Goal: Task Accomplishment & Management: Manage account settings

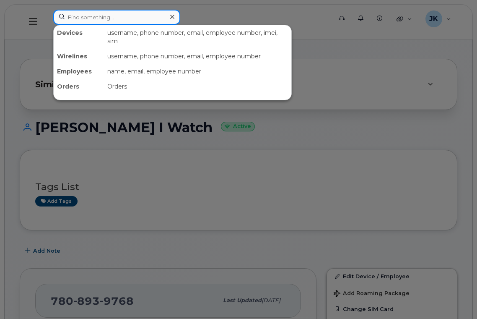
click at [103, 16] on input at bounding box center [116, 17] width 127 height 15
paste input "Georgia Mader"
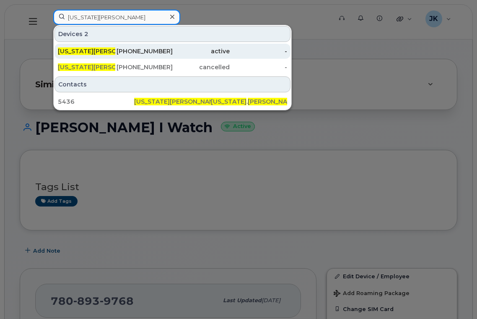
type input "Georgia Mader"
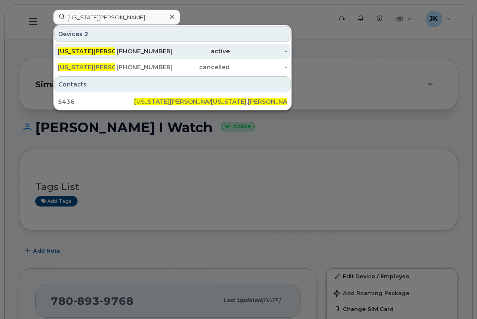
click at [94, 51] on span "Georgia Mader" at bounding box center [101, 51] width 86 height 8
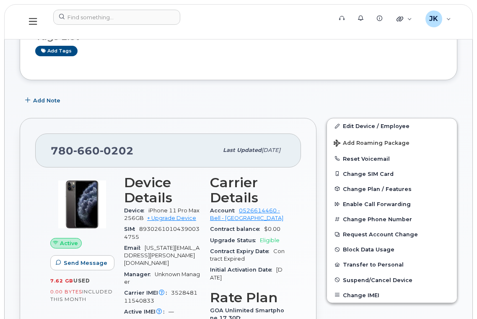
scroll to position [224, 0]
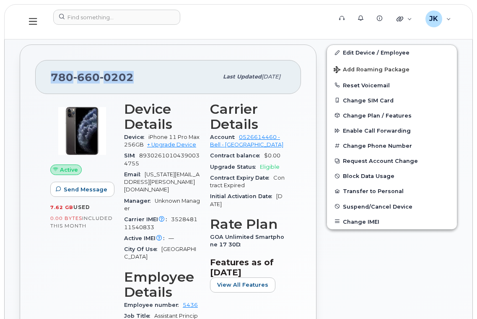
drag, startPoint x: 131, startPoint y: 79, endPoint x: 53, endPoint y: 78, distance: 78.0
click at [53, 78] on span "780 660 0202" at bounding box center [92, 77] width 83 height 13
copy span "780 660 0202"
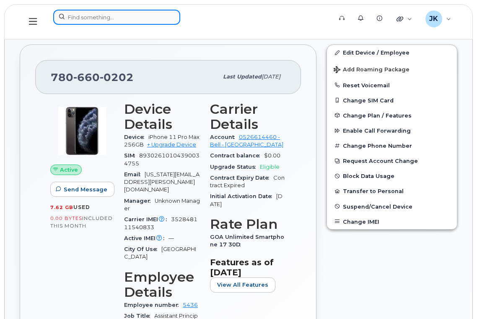
click at [91, 19] on input at bounding box center [116, 17] width 127 height 15
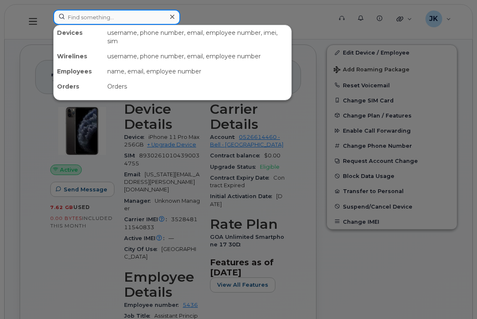
paste input "[PERSON_NAME]"
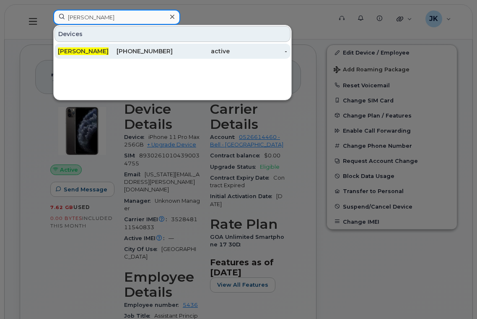
type input "[PERSON_NAME]"
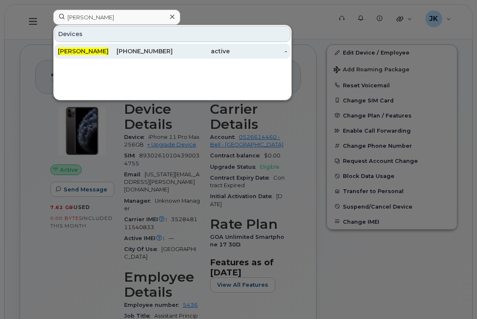
click at [84, 53] on span "[PERSON_NAME]" at bounding box center [83, 51] width 51 height 8
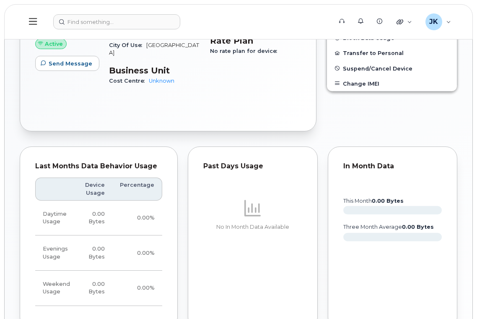
scroll to position [122, 0]
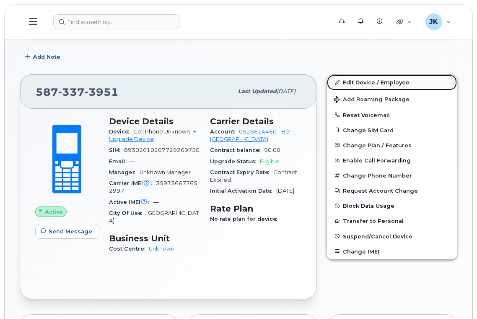
click at [377, 81] on link "Edit Device / Employee" at bounding box center [392, 82] width 130 height 15
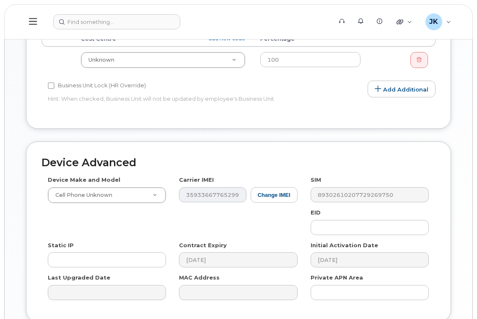
scroll to position [338, 0]
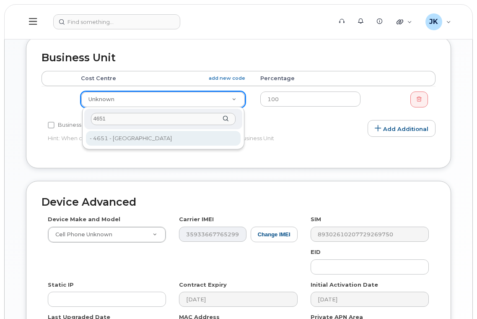
type input "4651"
type input "29855"
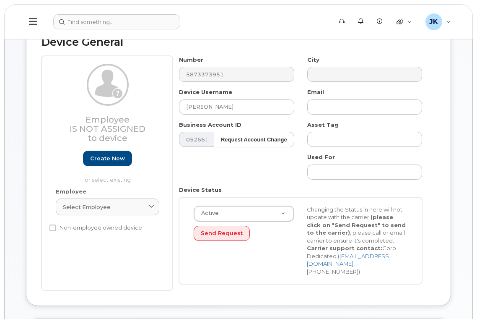
scroll to position [58, 0]
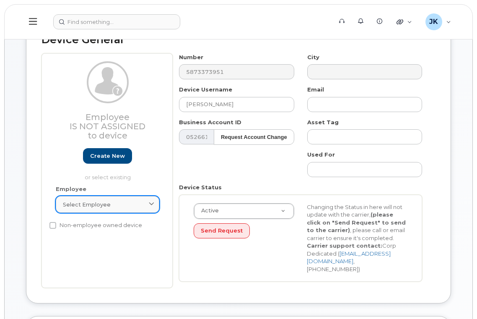
click at [109, 206] on div "Select employee" at bounding box center [107, 205] width 89 height 8
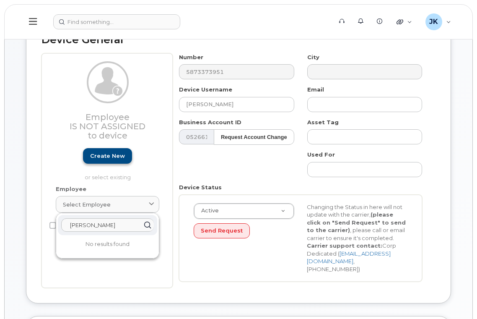
type input "guy tebay"
click at [105, 154] on link "Create new" at bounding box center [107, 156] width 49 height 16
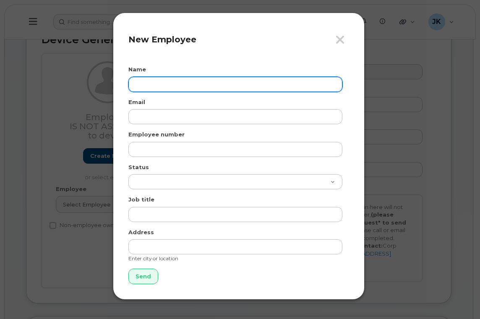
click at [174, 86] on input "text" at bounding box center [235, 84] width 214 height 15
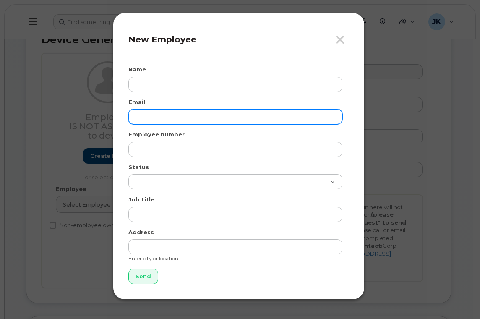
click at [147, 117] on input "email" at bounding box center [235, 116] width 214 height 15
paste input "[EMAIL_ADDRESS][PERSON_NAME][DOMAIN_NAME]"
type input "[EMAIL_ADDRESS][PERSON_NAME][DOMAIN_NAME]"
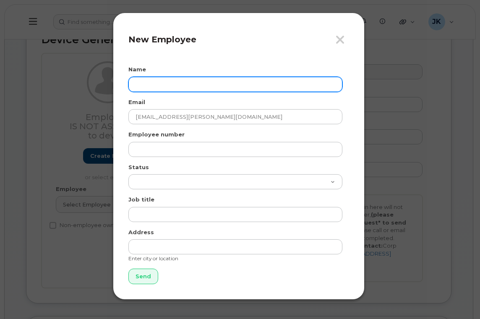
click at [187, 81] on input "text" at bounding box center [235, 84] width 214 height 15
paste input "[PERSON_NAME]"
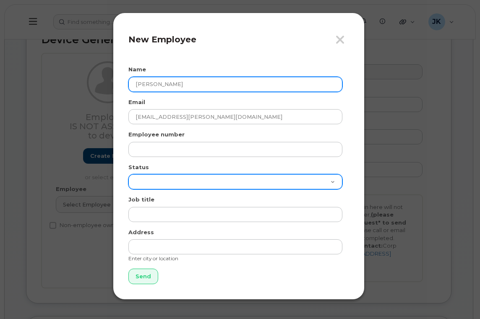
type input "[PERSON_NAME]"
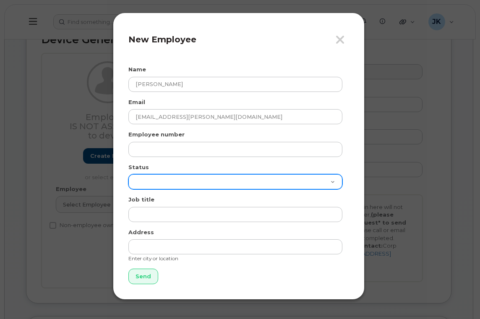
click at [156, 180] on select "Active On-Leave Long Term Short Term Maternity Leave Temp Layoff Inactive" at bounding box center [235, 181] width 214 height 15
click at [128, 174] on select "Active On-Leave Long Term Short Term Maternity Leave Temp Layoff Inactive" at bounding box center [235, 181] width 214 height 15
click at [158, 183] on select "Active On-Leave Long Term Short Term Maternity Leave Temp Layoff Inactive" at bounding box center [235, 181] width 214 height 15
select select "active"
click at [128, 174] on select "Active On-Leave Long Term Short Term Maternity Leave Temp Layoff Inactive" at bounding box center [235, 181] width 214 height 15
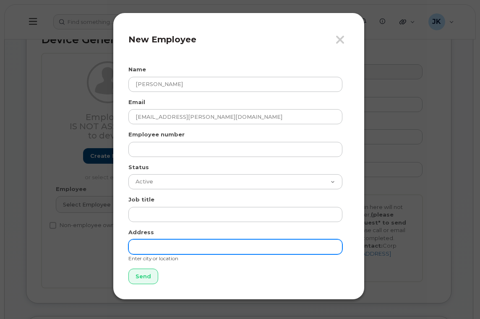
click at [146, 249] on input "text" at bounding box center [235, 246] width 214 height 15
type input "E"
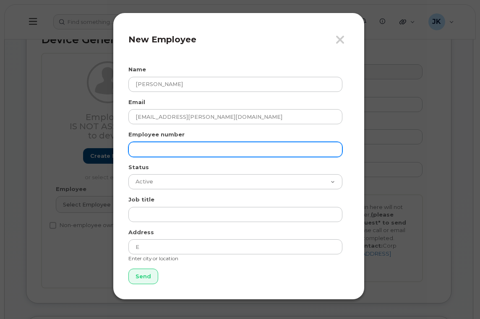
click at [146, 147] on input "text" at bounding box center [235, 149] width 214 height 15
paste input "9699"
type input "9699"
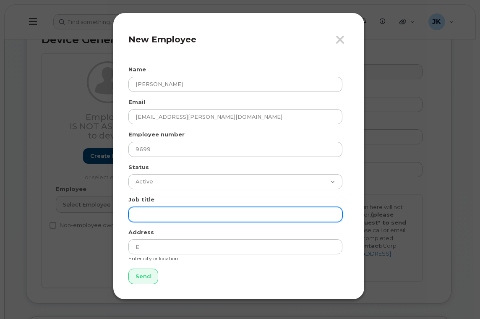
drag, startPoint x: 156, startPoint y: 215, endPoint x: 182, endPoint y: 211, distance: 25.9
click at [156, 215] on input "text" at bounding box center [235, 214] width 214 height 15
paste input "Teacher"
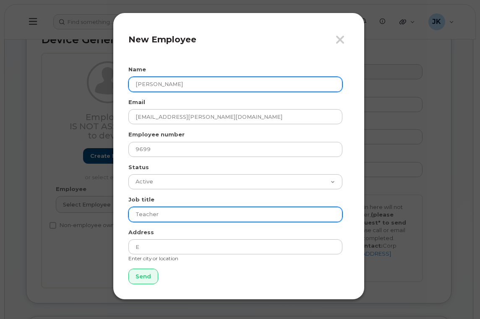
type input "Teacher"
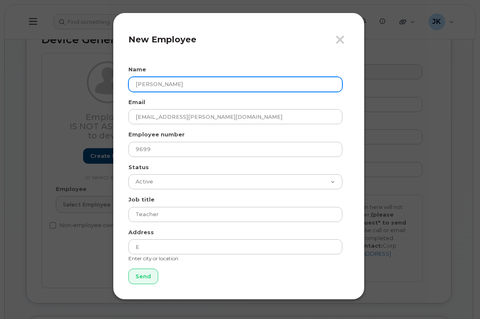
drag, startPoint x: 167, startPoint y: 85, endPoint x: 129, endPoint y: 84, distance: 38.2
click at [128, 86] on div "Close New Employee Name Guy Tebay Email guy.tebay@epsb.ca Employee number 9699 …" at bounding box center [239, 156] width 252 height 287
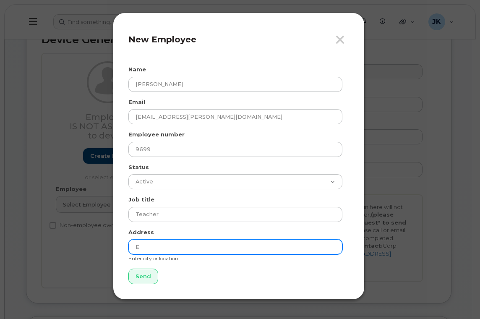
click at [178, 244] on input "E" at bounding box center [235, 246] width 214 height 15
type input "[GEOGRAPHIC_DATA]"
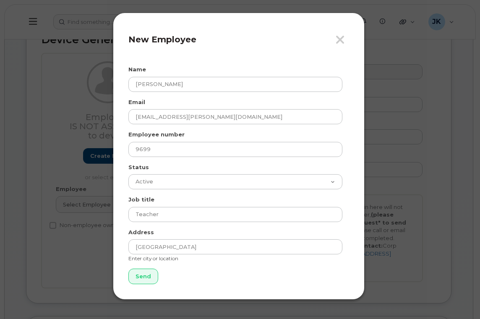
click at [197, 279] on form "Name Guy Tebay Email guy.tebay@epsb.ca Employee number 9699 Status Active On-Le…" at bounding box center [238, 174] width 221 height 219
click at [143, 279] on input "Send" at bounding box center [143, 276] width 30 height 16
type input "Send"
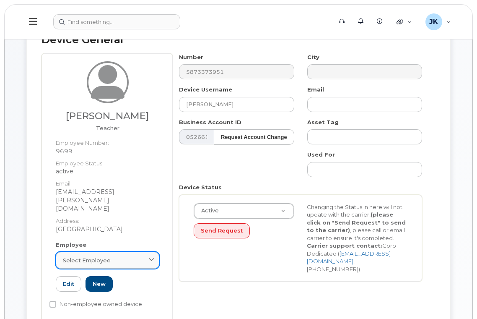
click at [88, 256] on span "Select employee" at bounding box center [87, 260] width 48 height 8
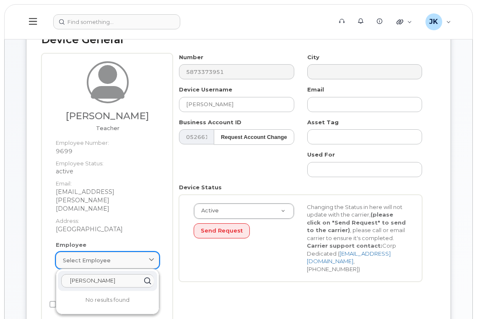
paste input "[PERSON_NAME]"
drag, startPoint x: 133, startPoint y: 265, endPoint x: 36, endPoint y: 268, distance: 96.5
click at [36, 268] on div "Device General Guy Tebay Teacher Employee Number: 9699 Employee Status: active …" at bounding box center [238, 178] width 425 height 320
type input "guy tebayGuy Tebay"
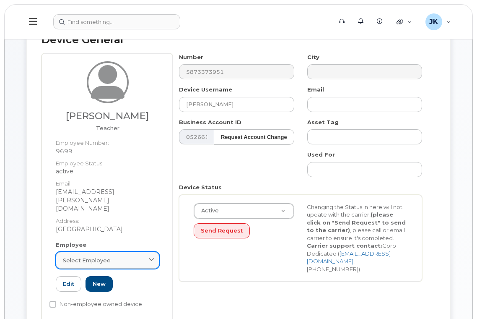
click at [101, 256] on span "Select employee" at bounding box center [87, 260] width 48 height 8
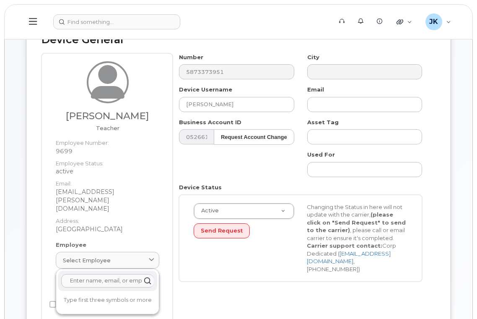
paste input "[PERSON_NAME]"
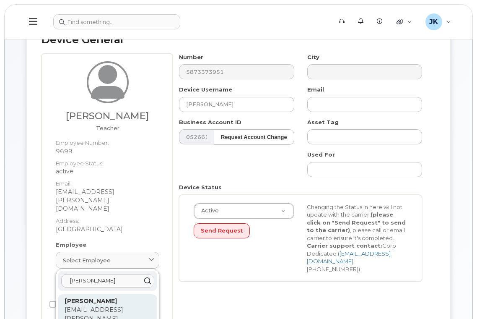
type input "[PERSON_NAME]"
click at [90, 305] on p "[EMAIL_ADDRESS][PERSON_NAME][DOMAIN_NAME]" at bounding box center [108, 318] width 86 height 26
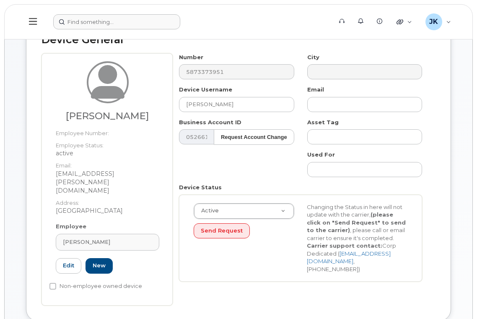
type input "9699"
type input "[EMAIL_ADDRESS][PERSON_NAME][DOMAIN_NAME]"
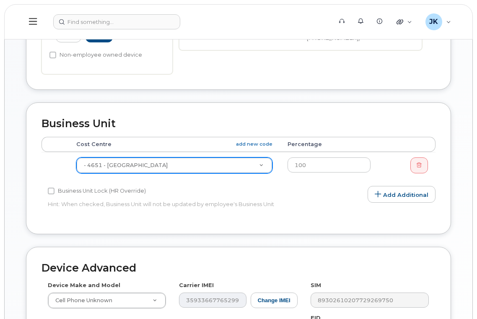
scroll to position [450, 0]
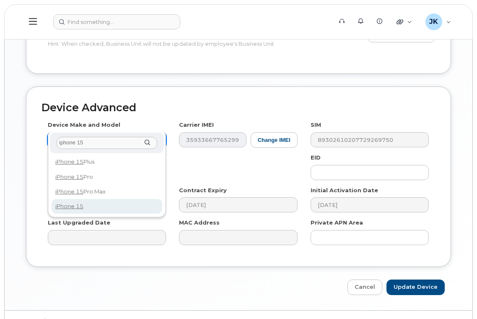
type input "iphone 15"
select select "3031"
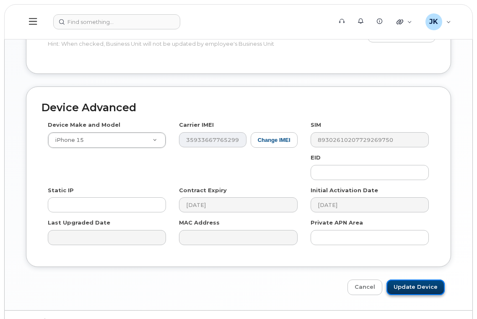
click at [422, 279] on input "Update Device" at bounding box center [416, 287] width 58 height 16
type input "Saving..."
